Goal: Task Accomplishment & Management: Complete application form

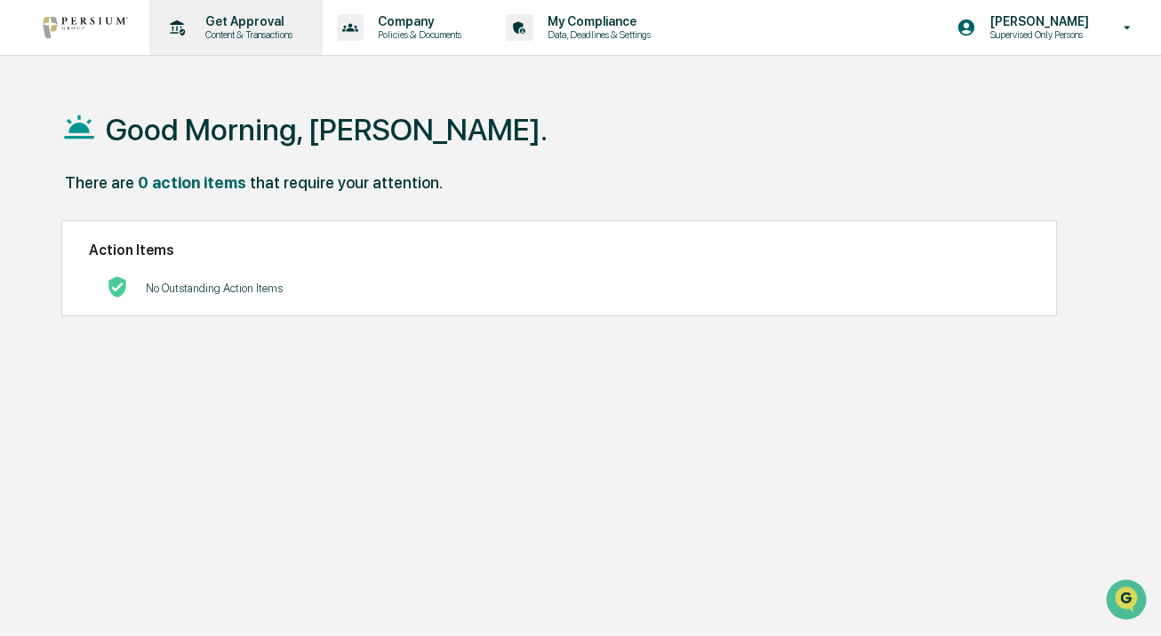
click at [274, 24] on p "Get Approval" at bounding box center [246, 21] width 110 height 14
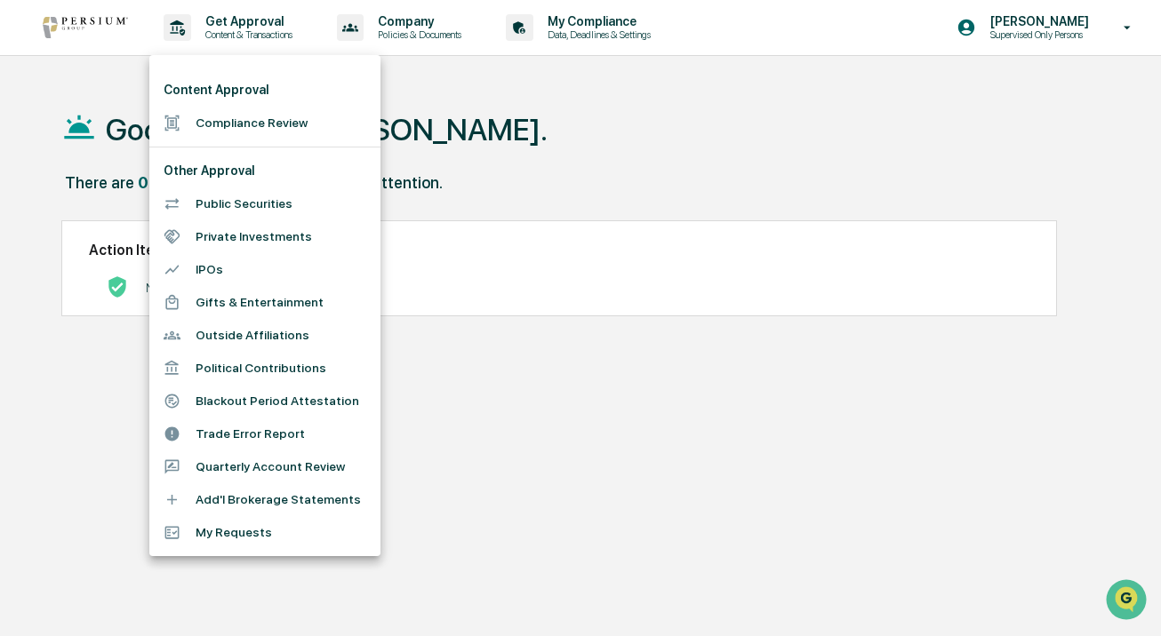
click at [262, 130] on li "Compliance Review" at bounding box center [264, 123] width 231 height 33
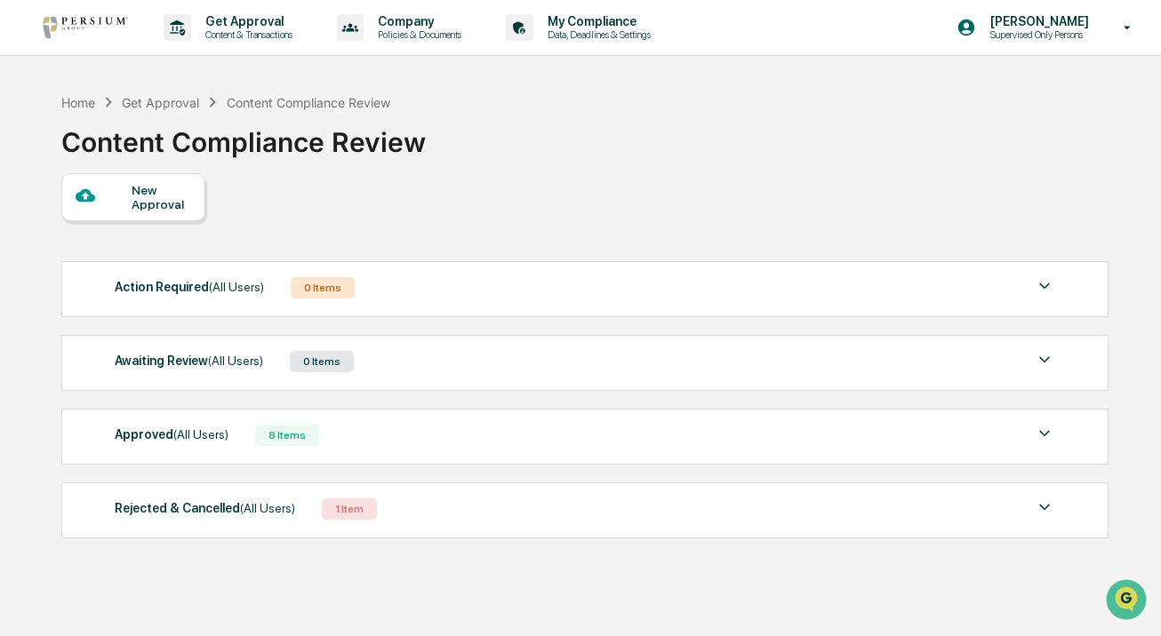
click at [193, 207] on div "New Approval" at bounding box center [133, 197] width 144 height 48
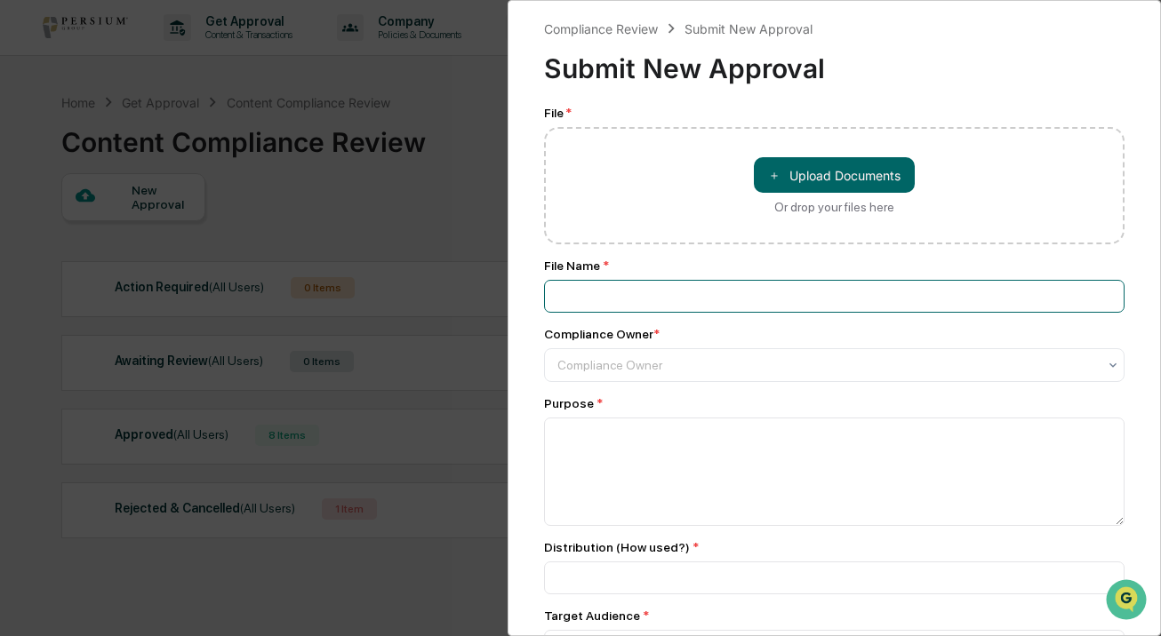
click at [731, 295] on input at bounding box center [834, 296] width 580 height 33
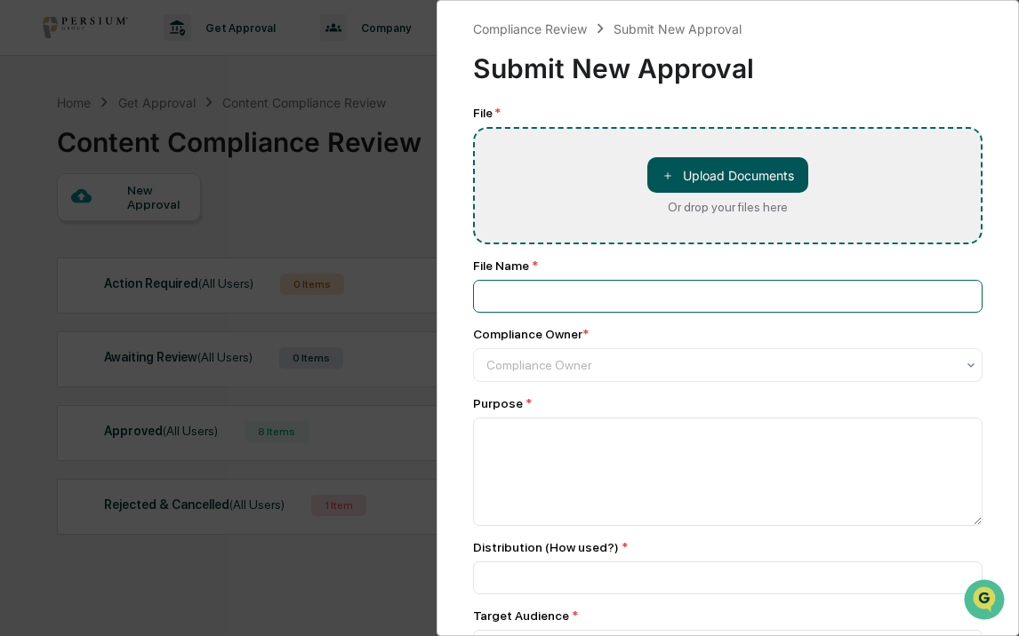
type input "**********"
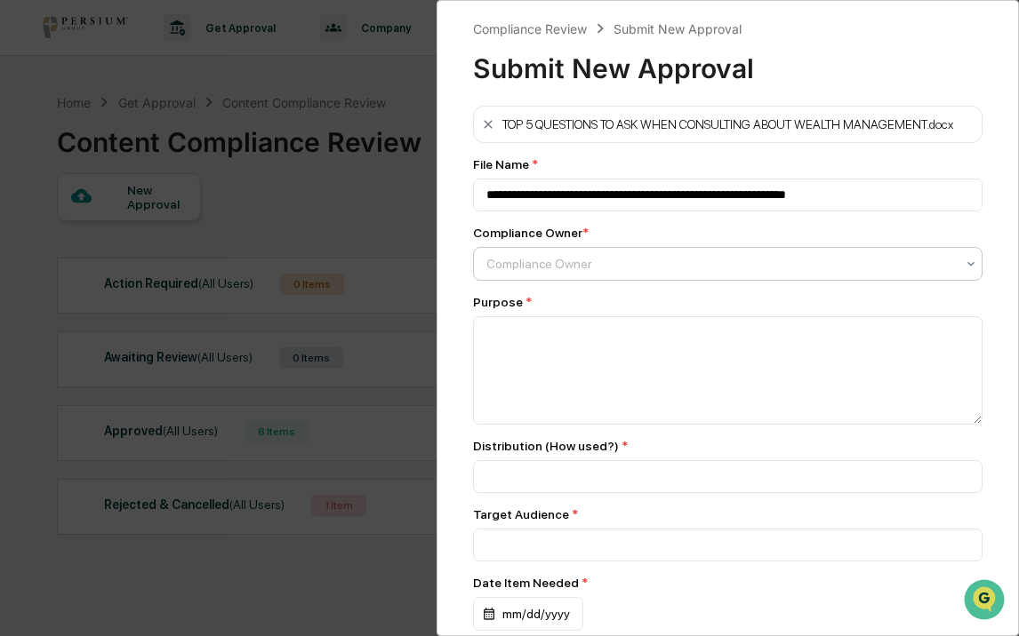
click at [611, 276] on div "Compliance Owner" at bounding box center [720, 264] width 486 height 25
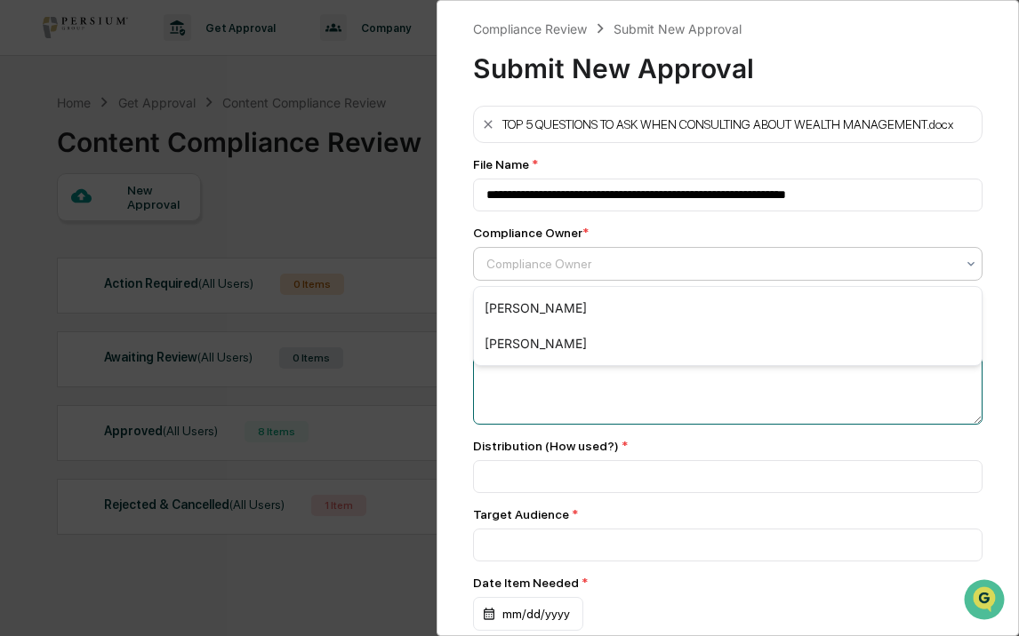
click at [577, 387] on textarea at bounding box center [727, 370] width 509 height 108
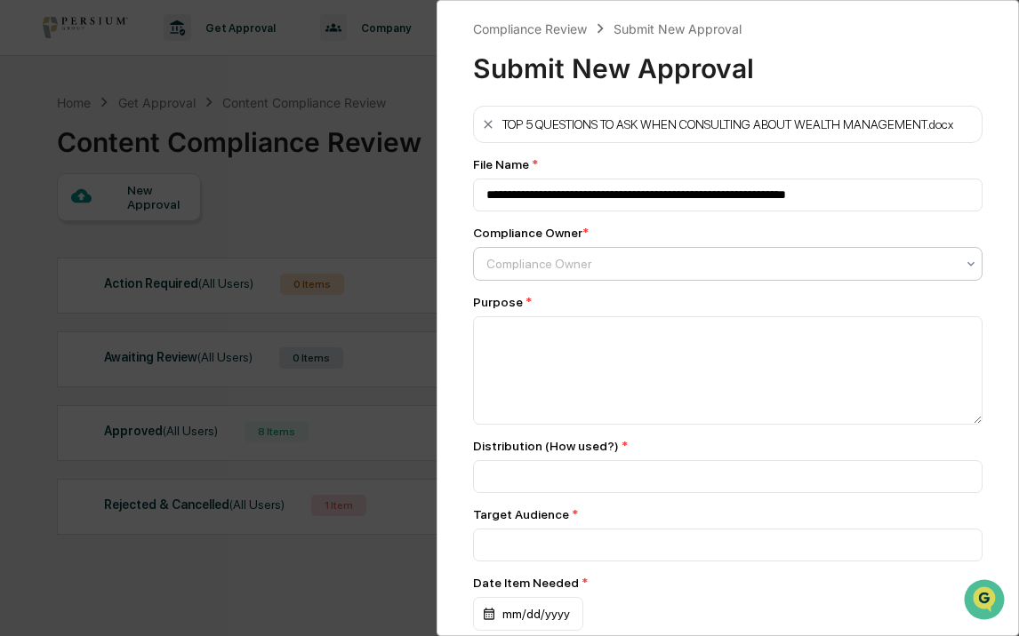
click at [595, 268] on div at bounding box center [720, 264] width 468 height 18
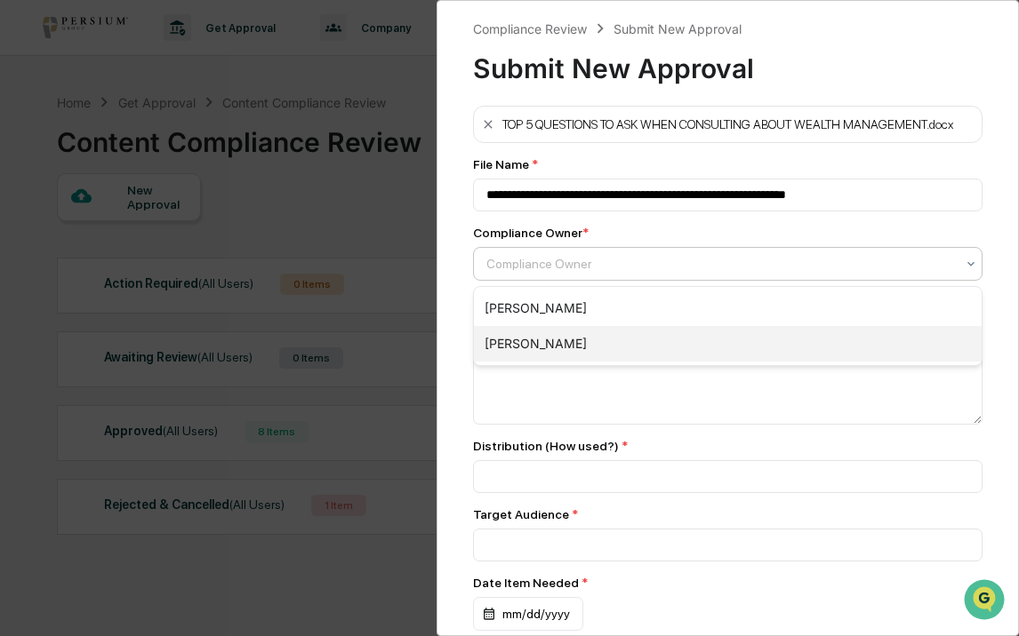
click at [568, 344] on div "[PERSON_NAME]" at bounding box center [727, 344] width 507 height 36
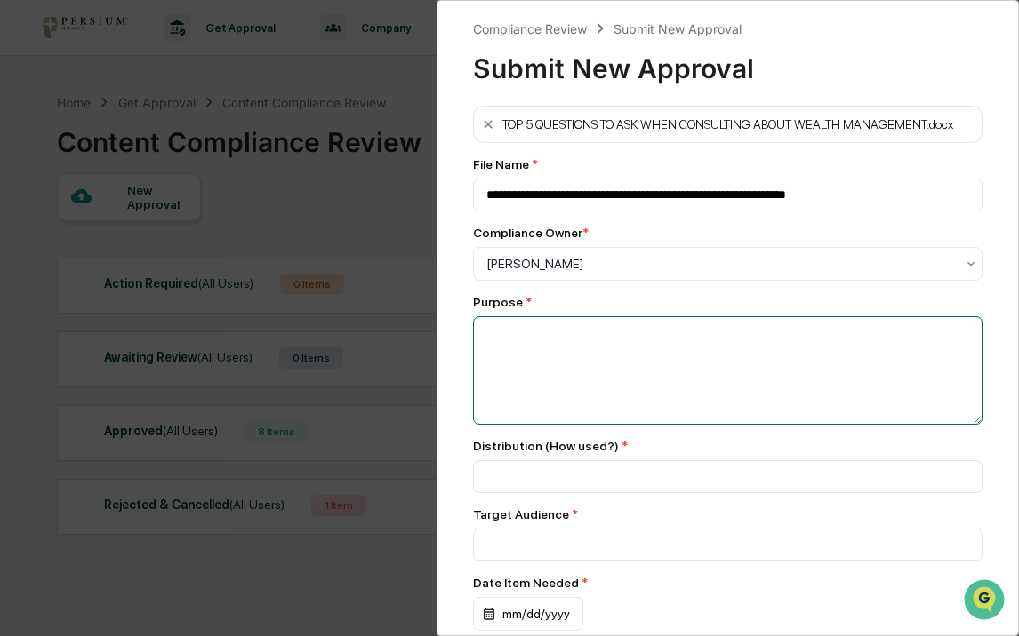
click at [568, 357] on textarea at bounding box center [727, 370] width 509 height 108
type textarea "**********"
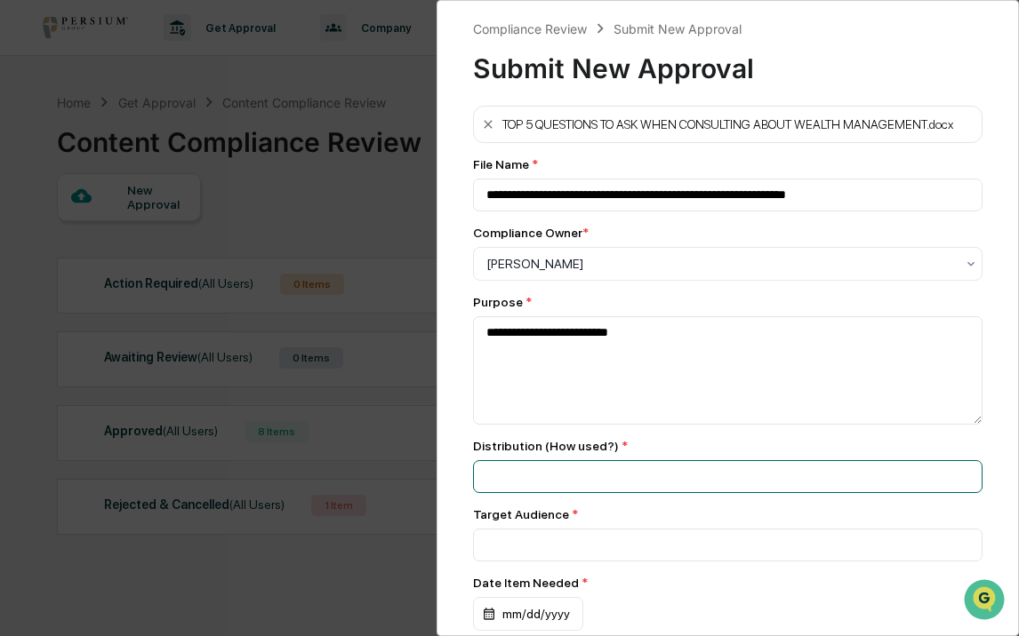
click at [531, 487] on input at bounding box center [727, 476] width 509 height 33
type input "********"
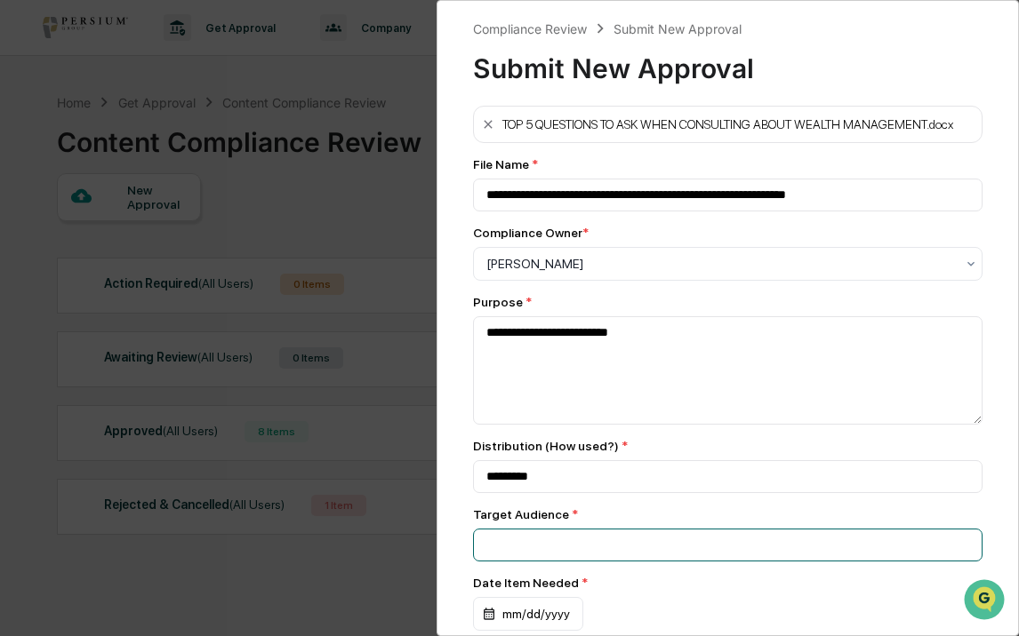
click at [563, 562] on input at bounding box center [727, 545] width 509 height 33
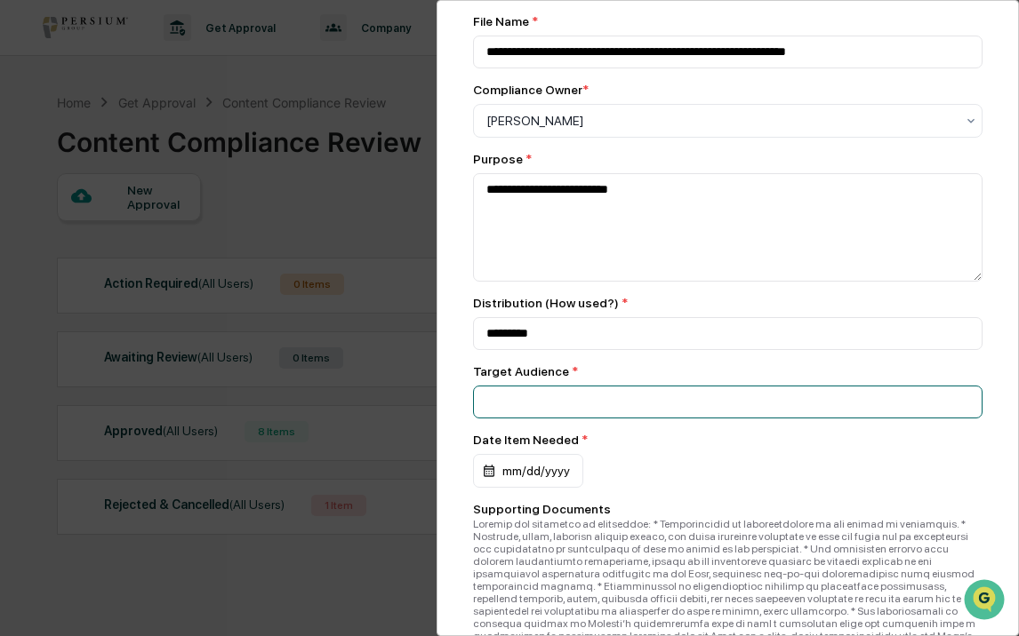
scroll to position [248, 0]
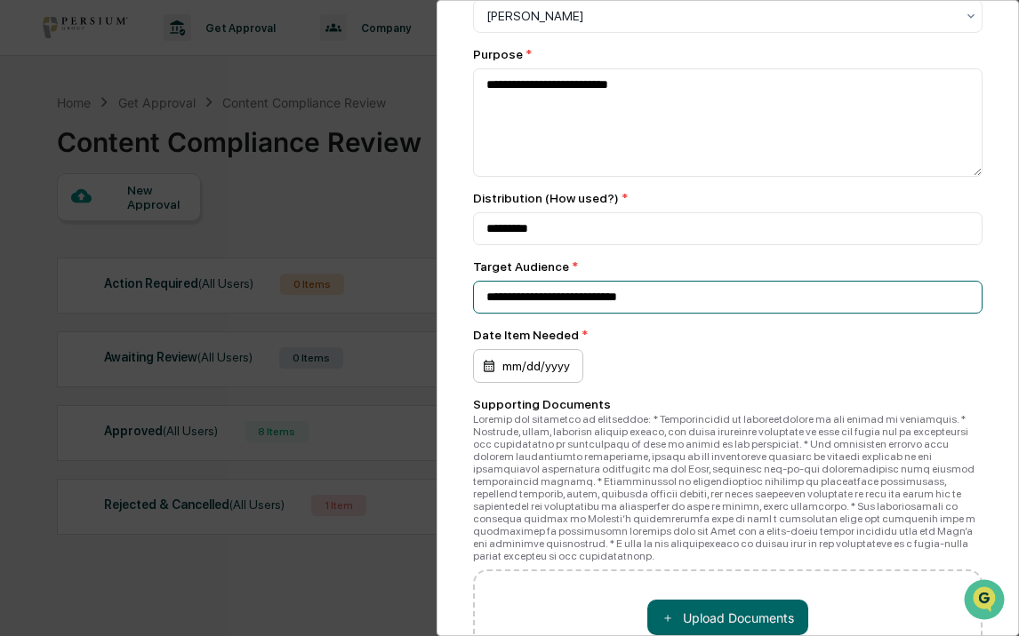
type input "**********"
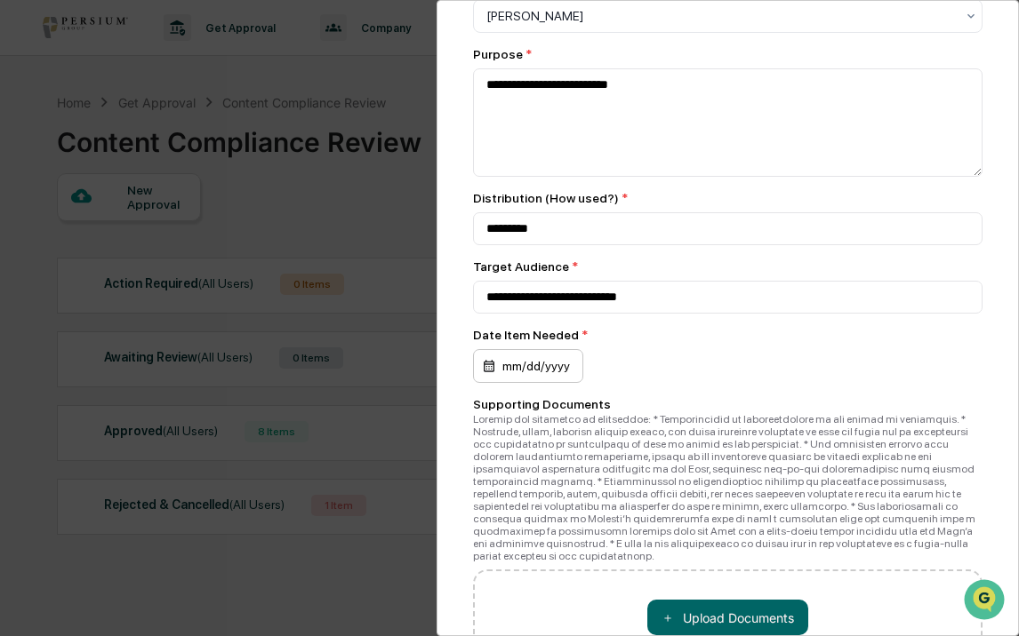
click at [491, 380] on div "mm/dd/yyyy" at bounding box center [528, 366] width 110 height 34
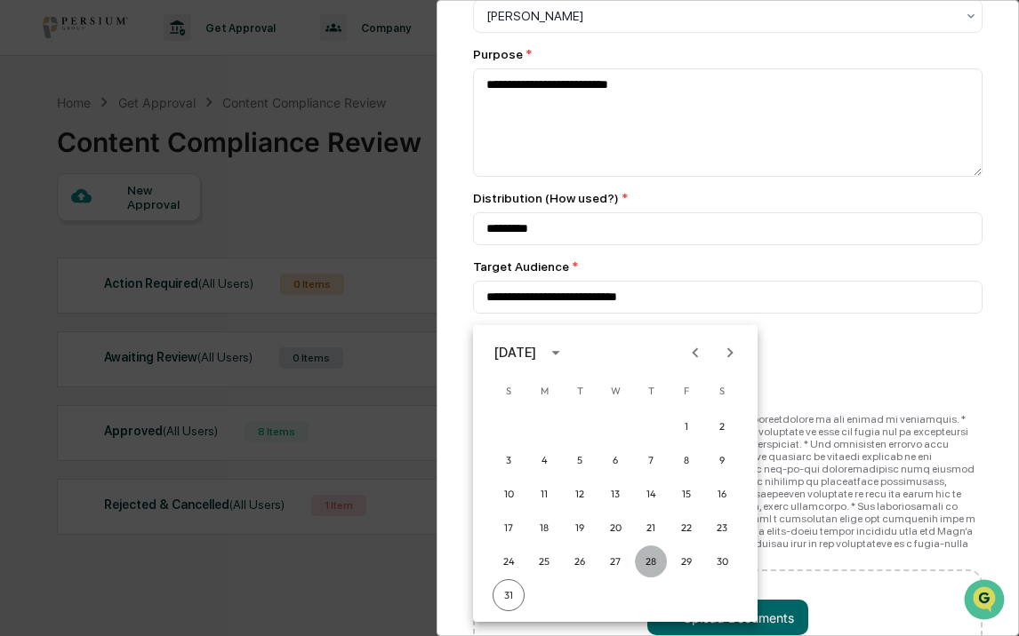
click at [653, 563] on button "28" at bounding box center [651, 562] width 32 height 32
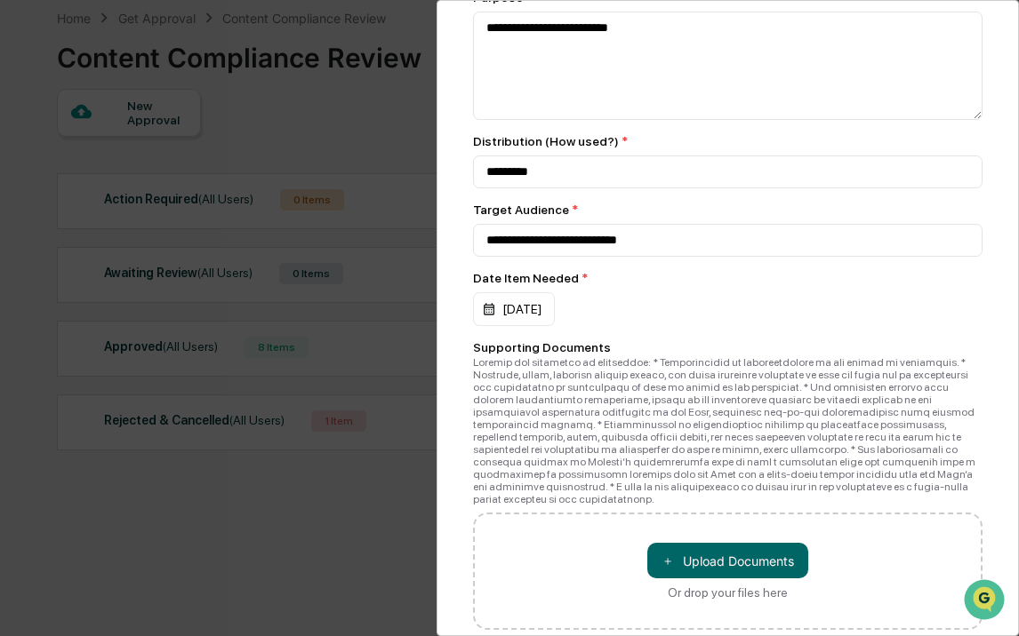
scroll to position [383, 0]
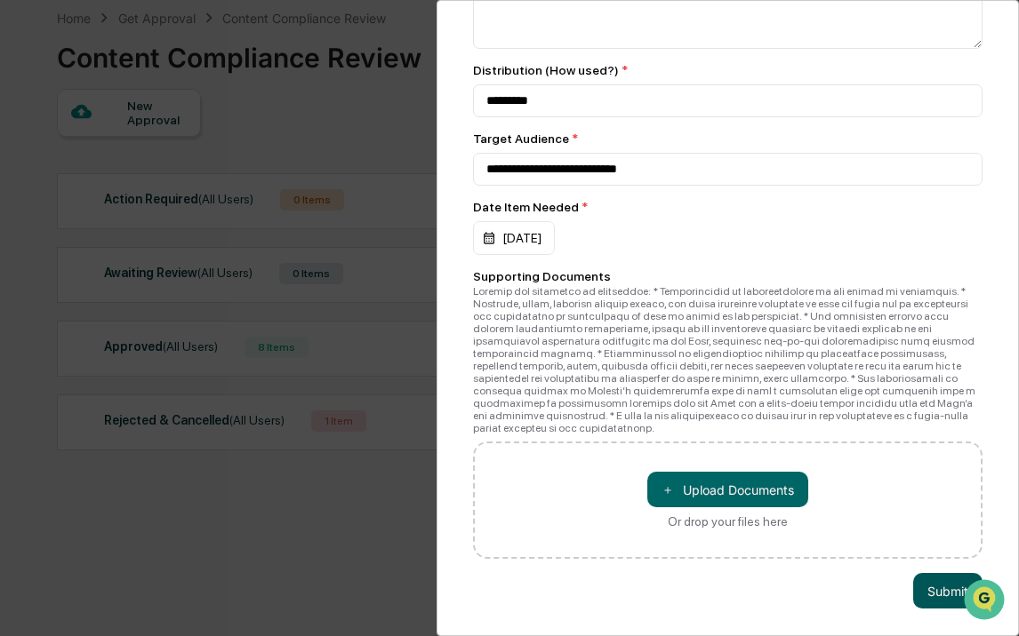
click at [932, 604] on button "Submit" at bounding box center [947, 591] width 69 height 36
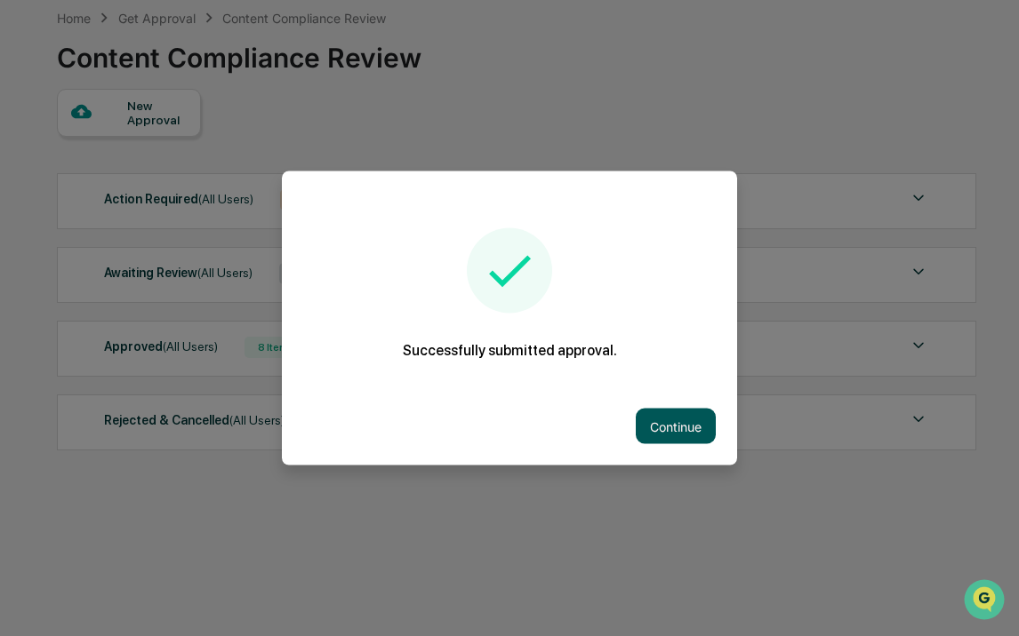
click at [689, 415] on button "Continue" at bounding box center [675, 427] width 80 height 36
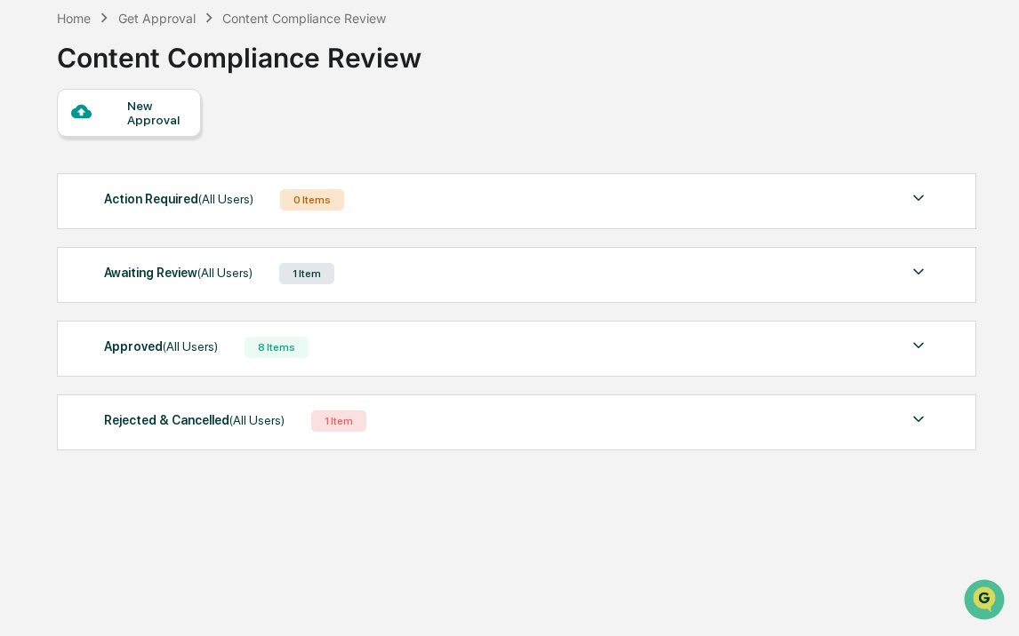
scroll to position [0, 0]
